Goal: Information Seeking & Learning: Learn about a topic

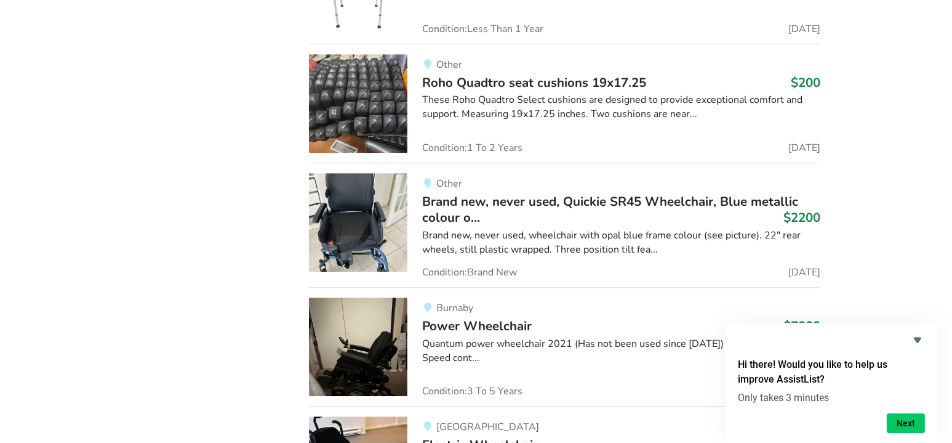
scroll to position [4873, 0]
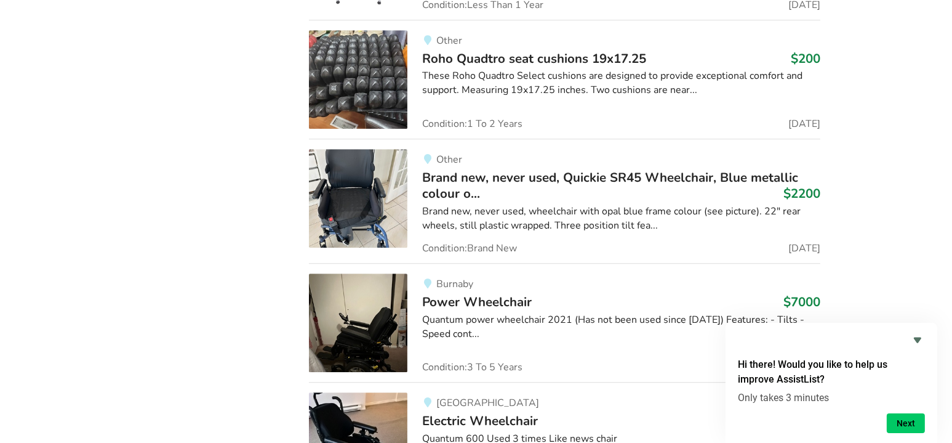
click at [607, 69] on div "These Roho Quadtro Select cushions are designed to provide exceptional comfort …" at bounding box center [621, 83] width 398 height 28
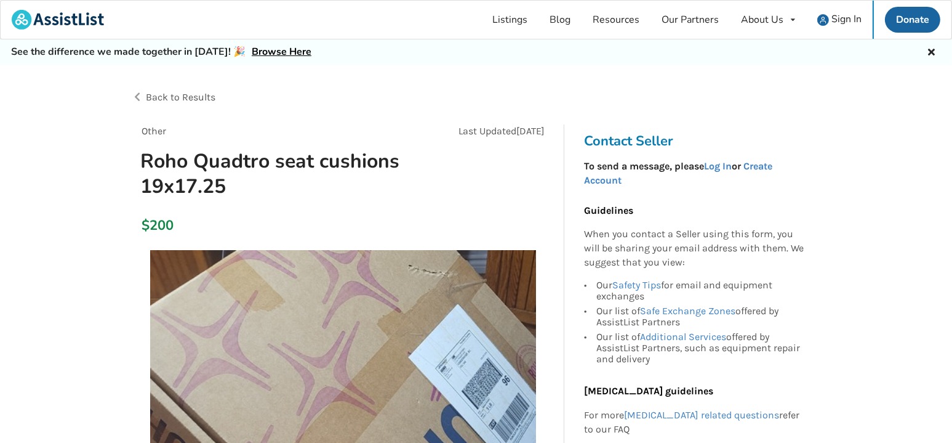
click at [203, 92] on span "Back to Results" at bounding box center [181, 97] width 70 height 12
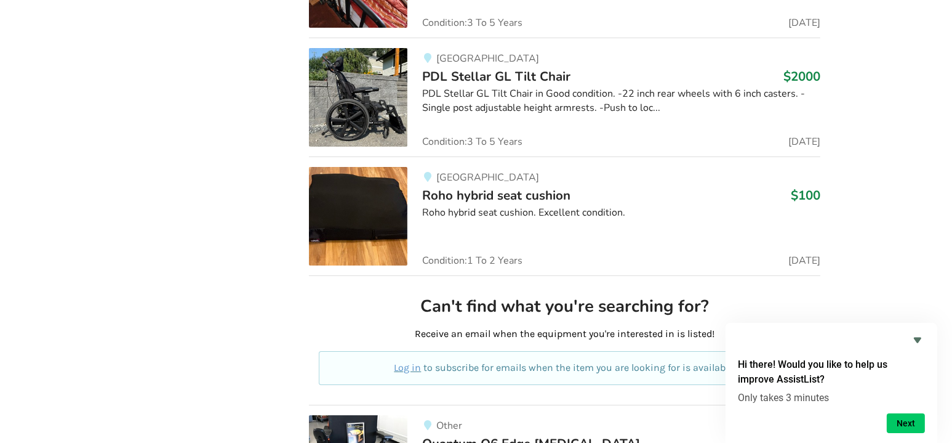
scroll to position [6071, 0]
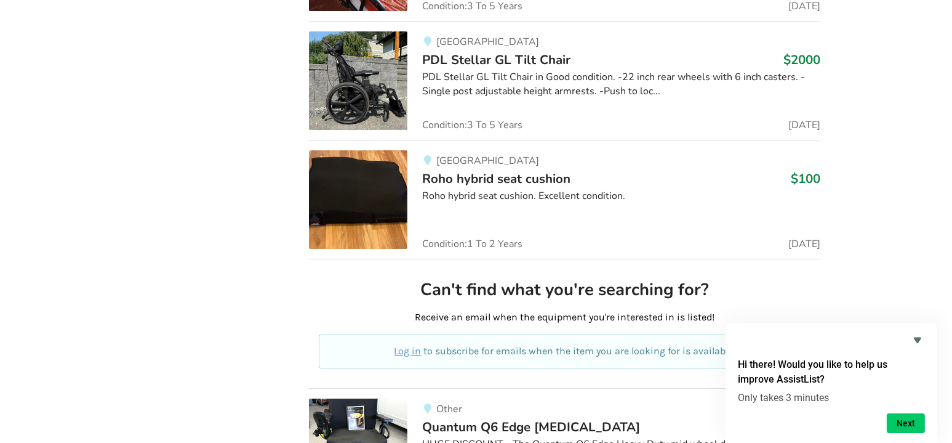
click at [566, 189] on div "Roho hybrid seat cushion. Excellent condition." at bounding box center [621, 196] width 398 height 14
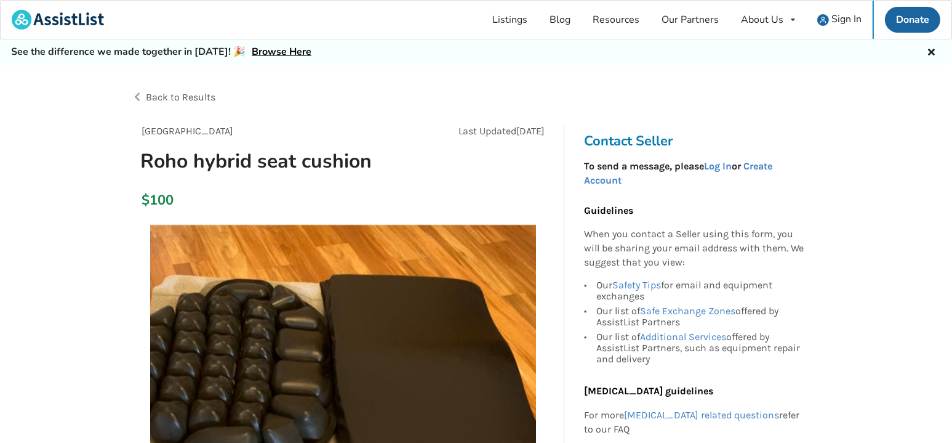
click at [205, 95] on span "Back to Results" at bounding box center [181, 97] width 70 height 12
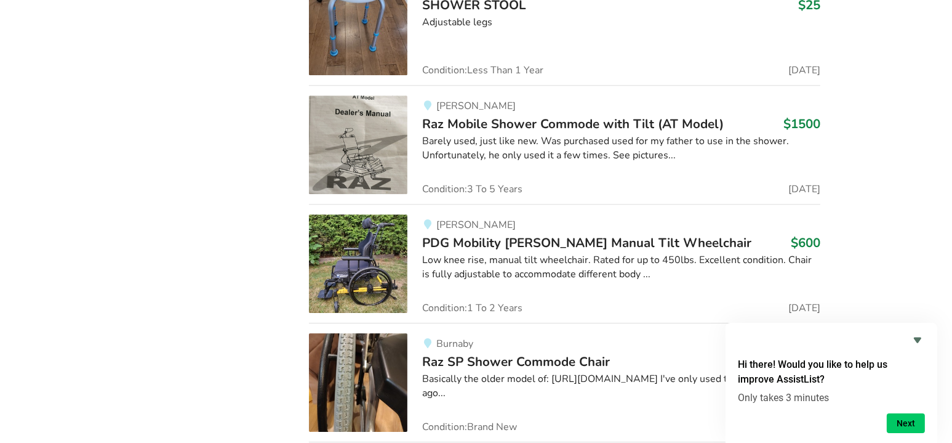
scroll to position [11290, 0]
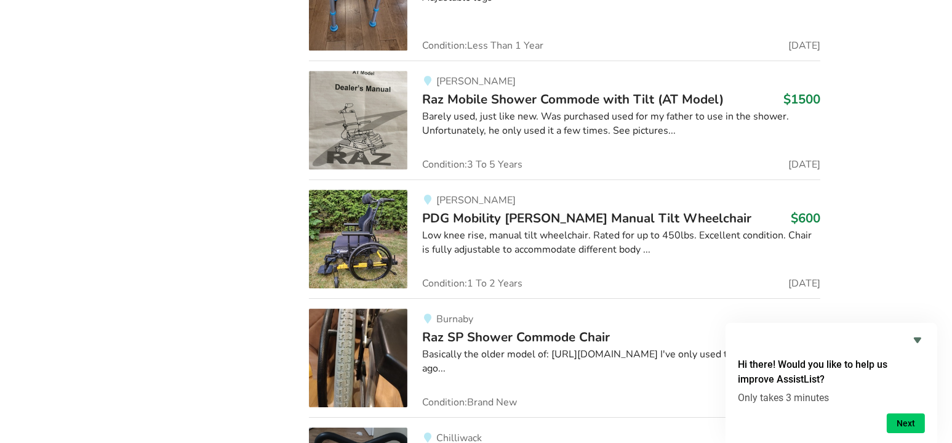
click at [646, 110] on div "Barely used, just like new. Was purchased used for my father to use in the show…" at bounding box center [621, 124] width 398 height 28
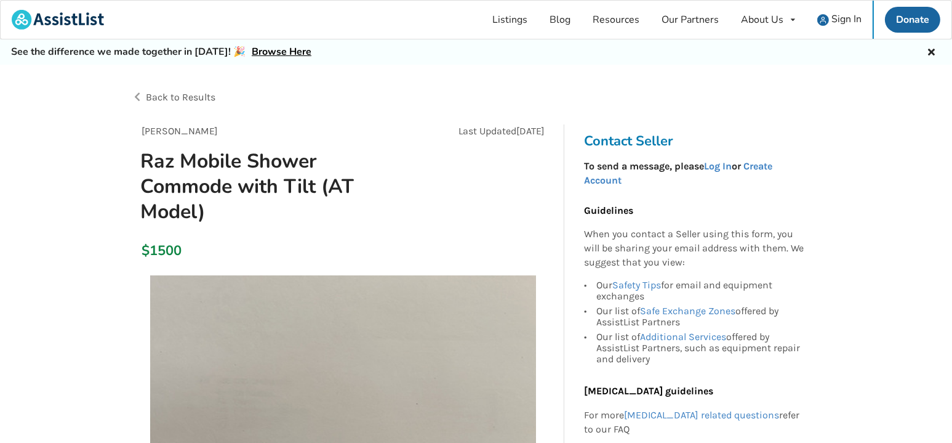
click at [168, 97] on span "Back to Results" at bounding box center [181, 97] width 70 height 12
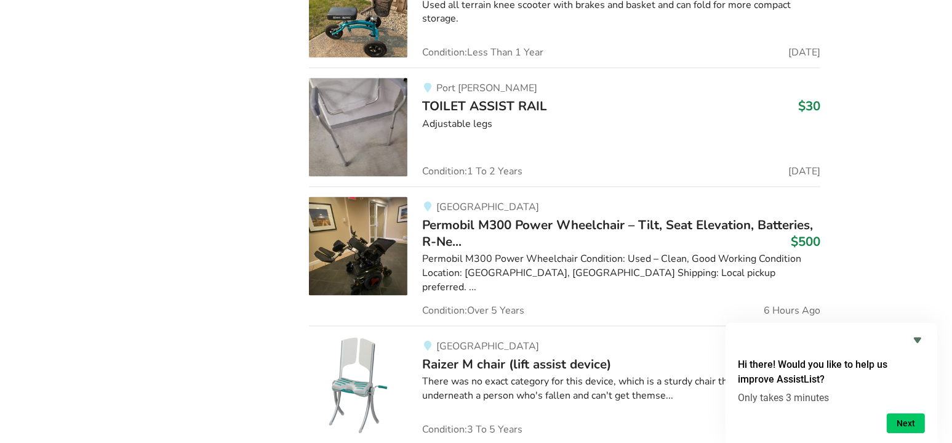
scroll to position [21623, 0]
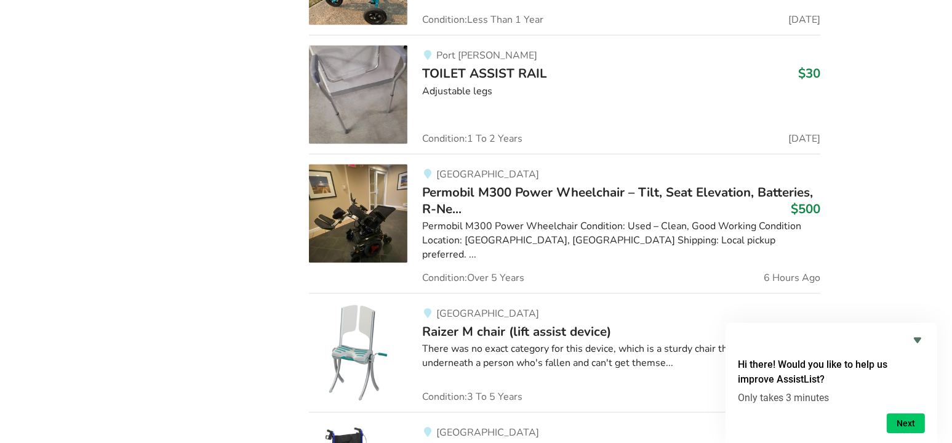
click at [728, 174] on div "Maple Ridge Permobil M300 Power Wheelchair – Tilt, Seat Elevation, Batteries, R…" at bounding box center [613, 223] width 413 height 118
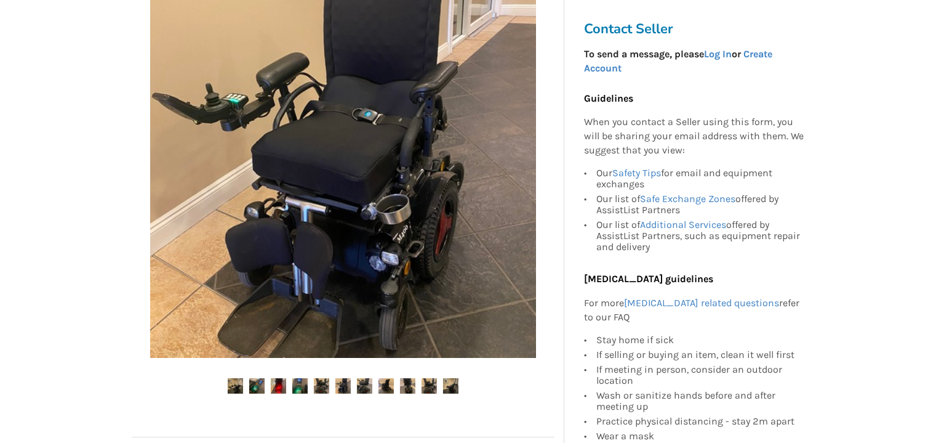
scroll to position [295, 0]
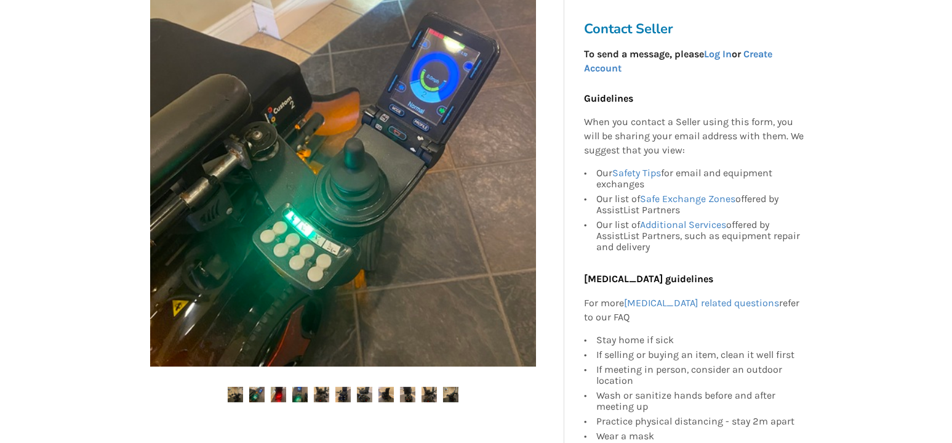
click at [439, 169] on img at bounding box center [343, 173] width 386 height 386
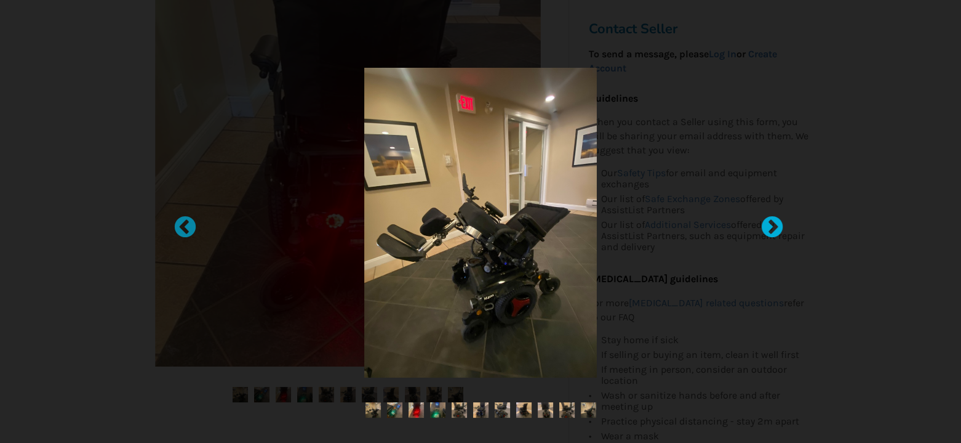
click at [767, 227] on div at bounding box center [766, 221] width 12 height 12
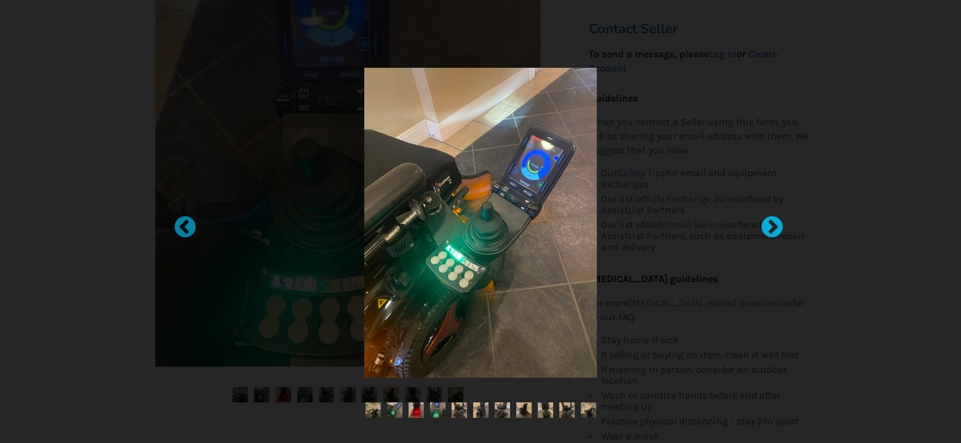
click at [767, 227] on div at bounding box center [766, 221] width 12 height 12
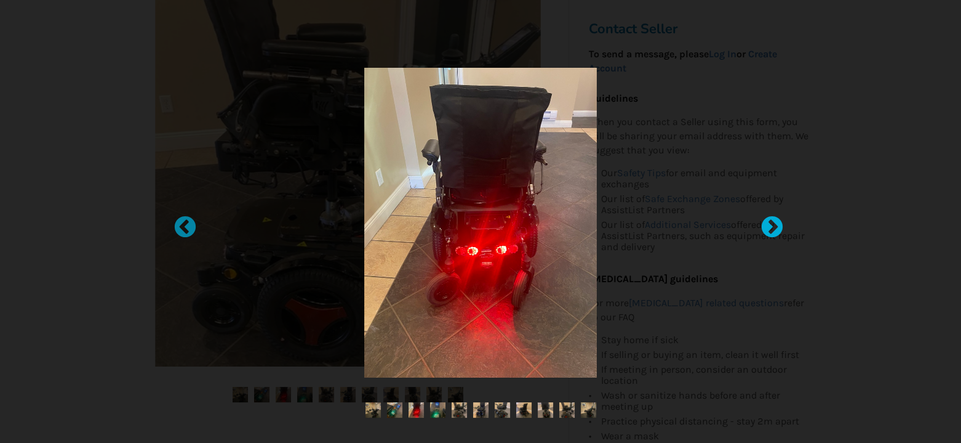
click at [767, 227] on div at bounding box center [766, 221] width 12 height 12
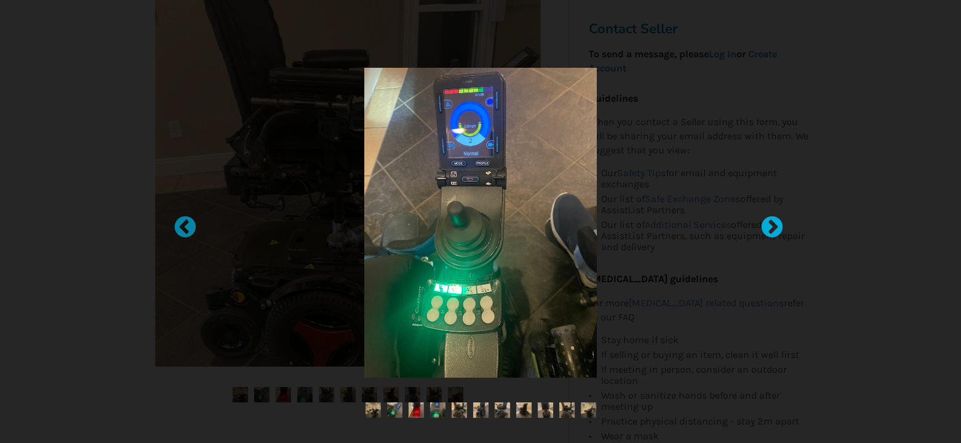
click at [767, 227] on div at bounding box center [766, 221] width 12 height 12
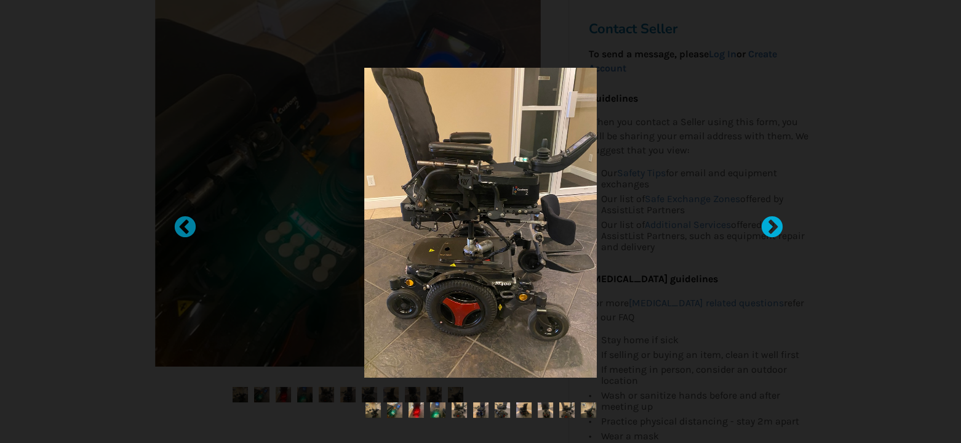
click at [767, 227] on div at bounding box center [766, 221] width 12 height 12
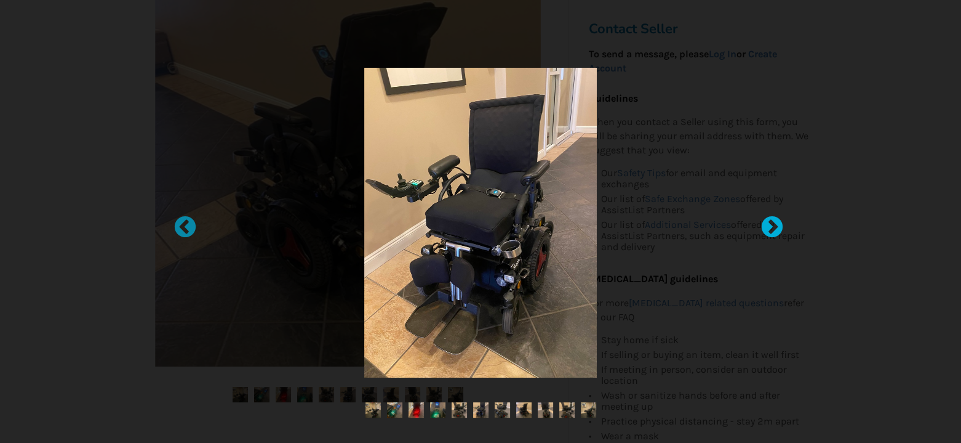
click at [767, 227] on div at bounding box center [766, 221] width 12 height 12
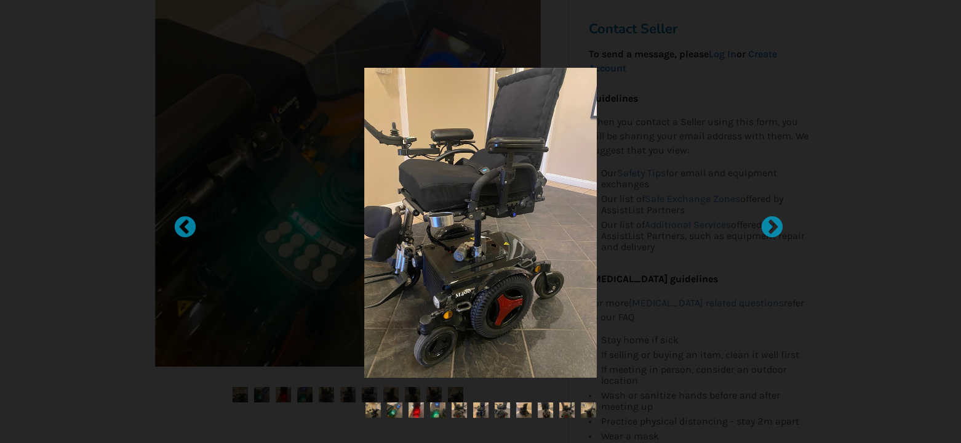
click at [771, 55] on div at bounding box center [480, 221] width 961 height 443
